Goal: Find specific page/section: Find specific page/section

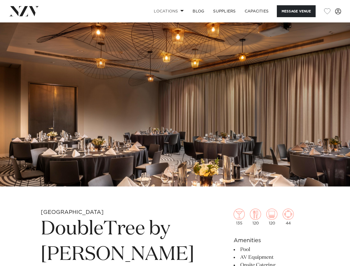
click at [167, 11] on link "Locations" at bounding box center [168, 11] width 39 height 12
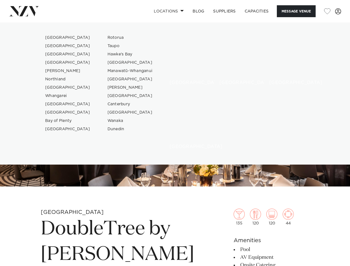
click at [296, 11] on button "Message Venue" at bounding box center [295, 11] width 39 height 12
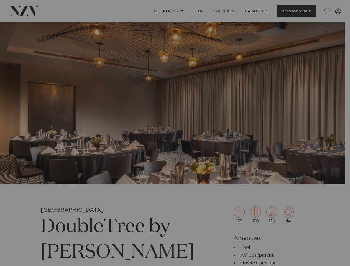
click at [0, 0] on div "**********" at bounding box center [0, 0] width 0 height 0
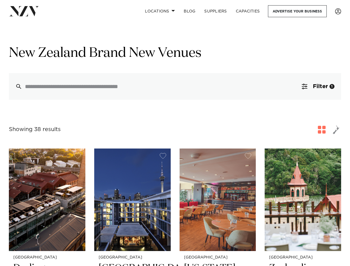
click at [175, 133] on div "Showing 38 results for [GEOGRAPHIC_DATA] Brand New Venues" at bounding box center [175, 130] width 332 height 10
click at [159, 11] on link "Locations" at bounding box center [159, 11] width 39 height 12
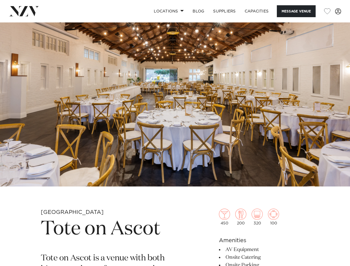
click at [167, 11] on link "Locations" at bounding box center [168, 11] width 39 height 12
click at [296, 11] on button "Message Venue" at bounding box center [295, 11] width 39 height 12
